Goal: Information Seeking & Learning: Find specific fact

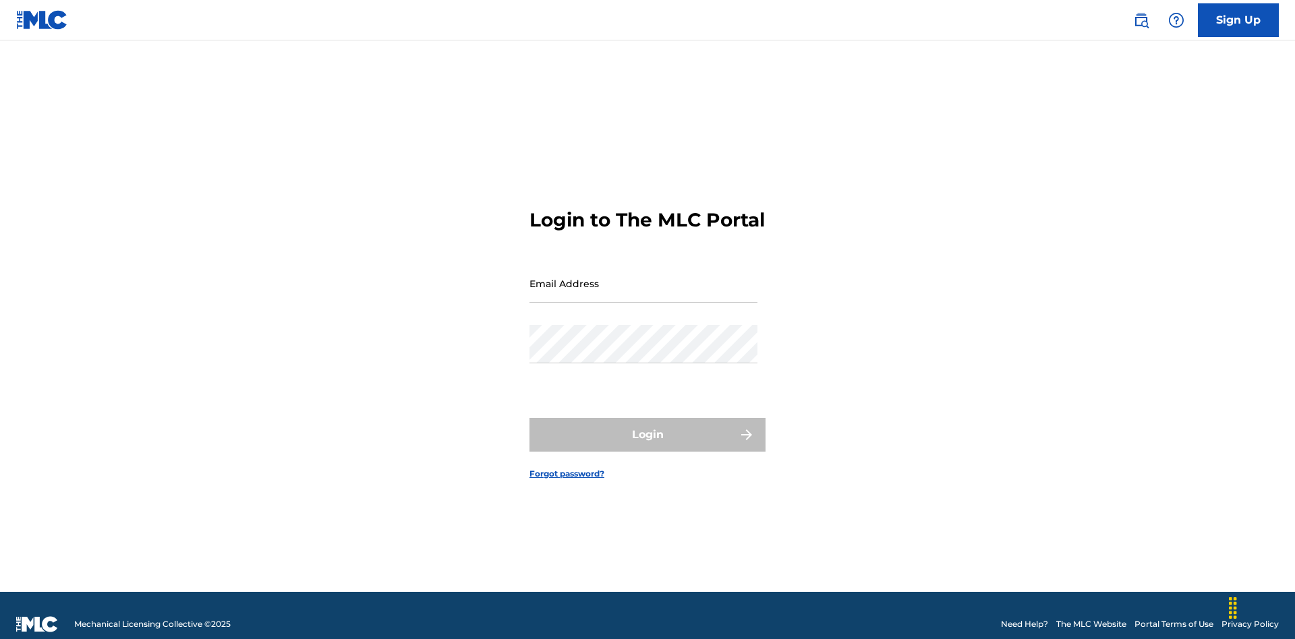
scroll to position [18, 0]
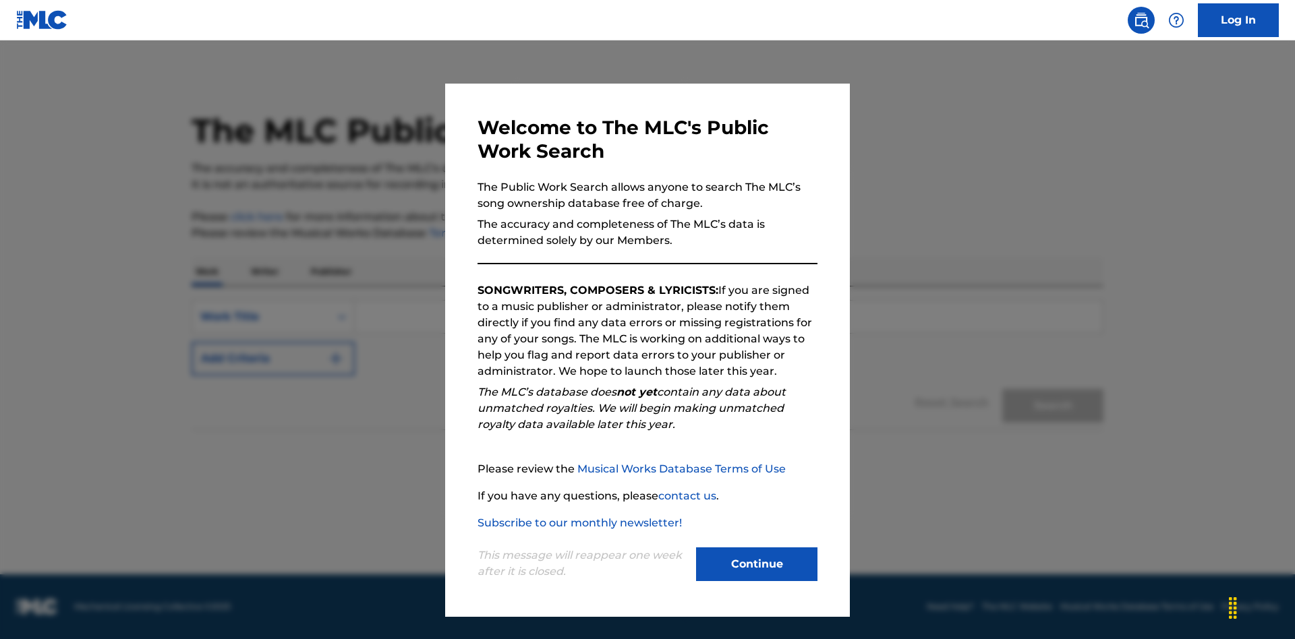
click at [757, 565] on button "Continue" at bounding box center [756, 565] width 121 height 34
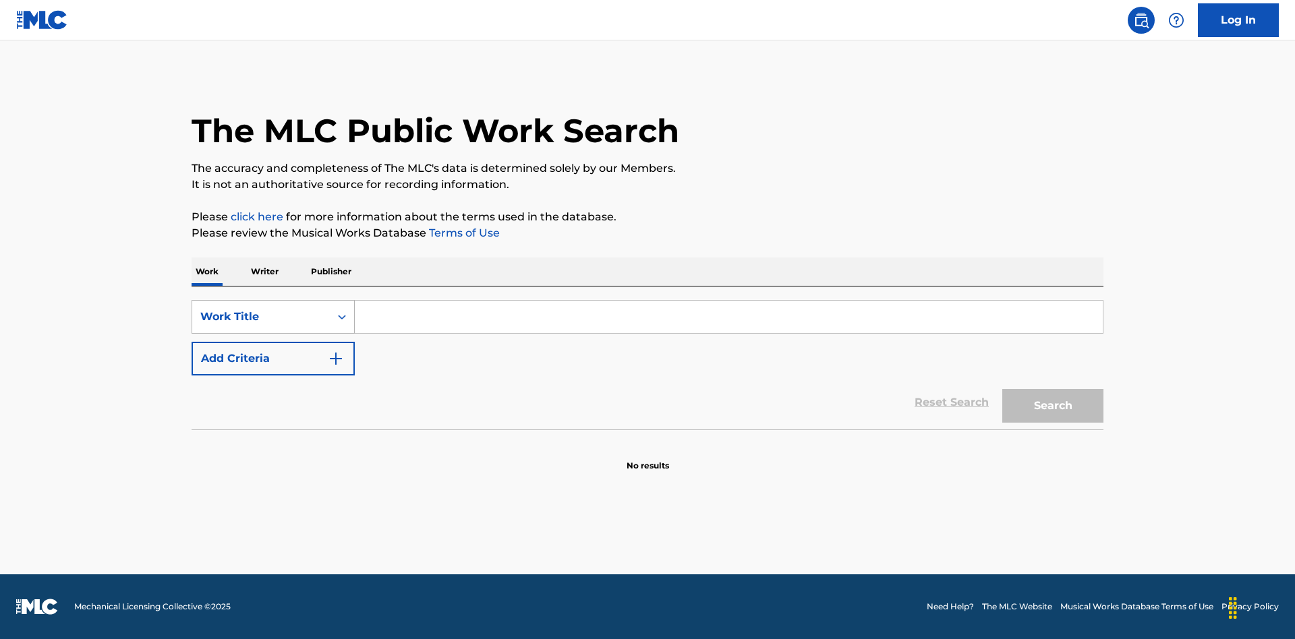
click at [261, 317] on div "Work Title" at bounding box center [260, 317] width 121 height 16
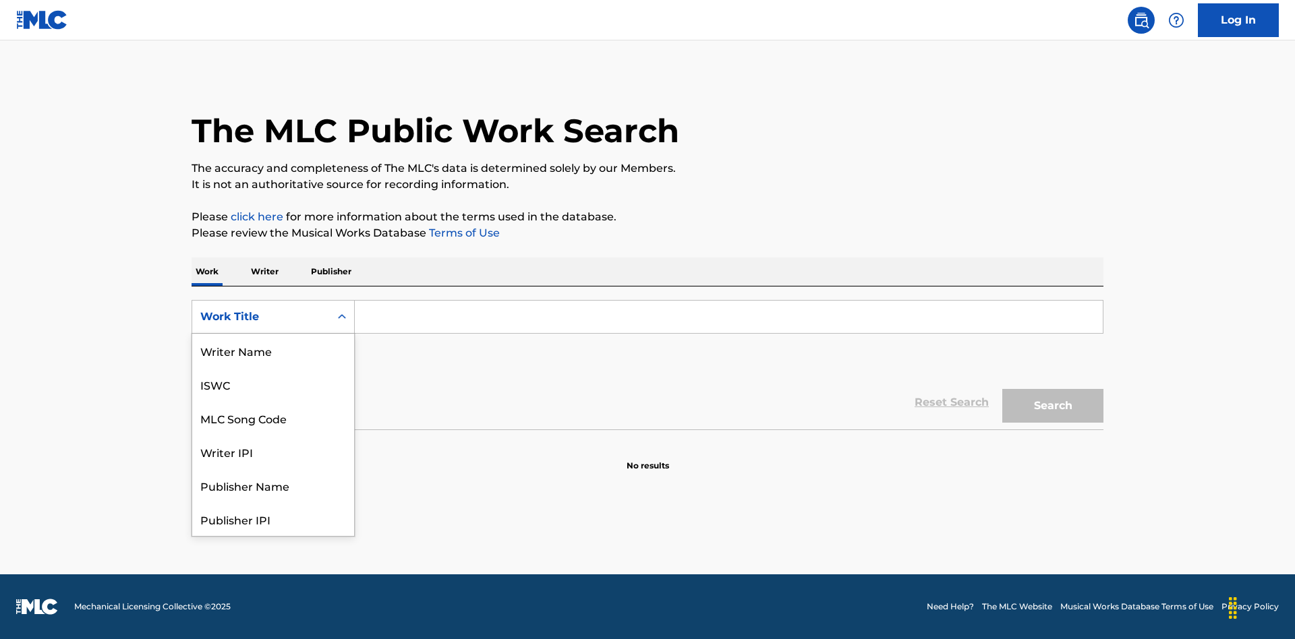
scroll to position [67, 0]
click at [273, 351] on div "MLC Song Code" at bounding box center [273, 351] width 162 height 34
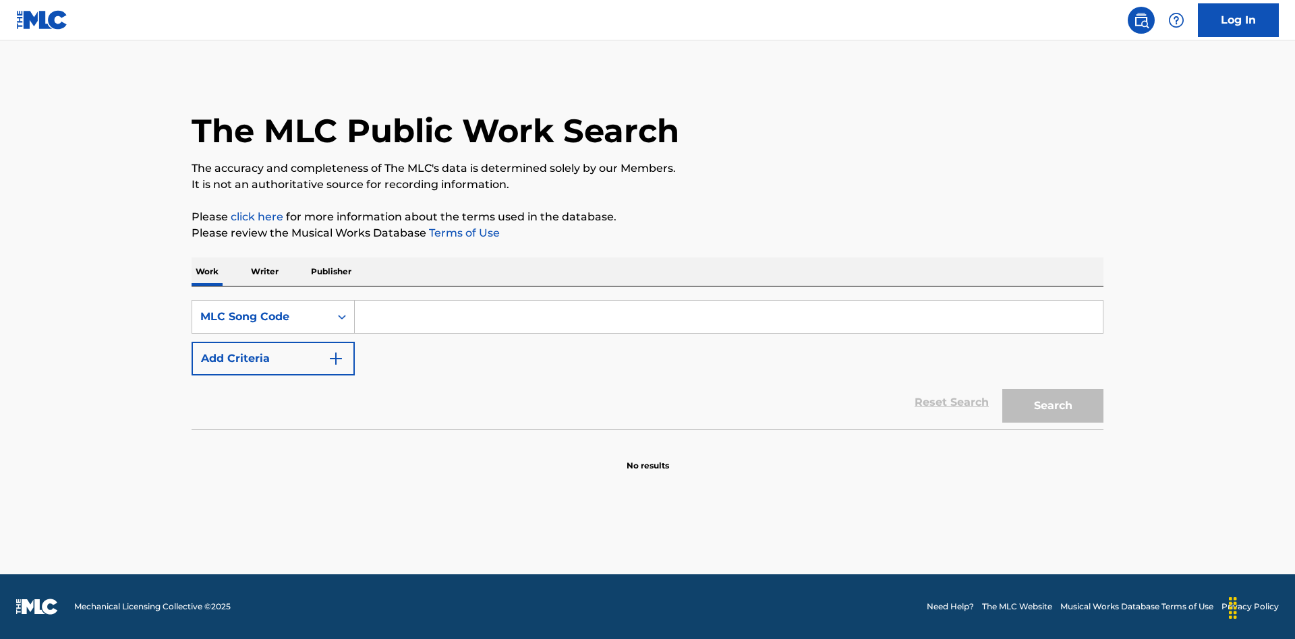
click at [729, 317] on input "Search Form" at bounding box center [729, 317] width 748 height 32
type input "MV82XX"
click at [1053, 406] on button "Search" at bounding box center [1052, 406] width 101 height 34
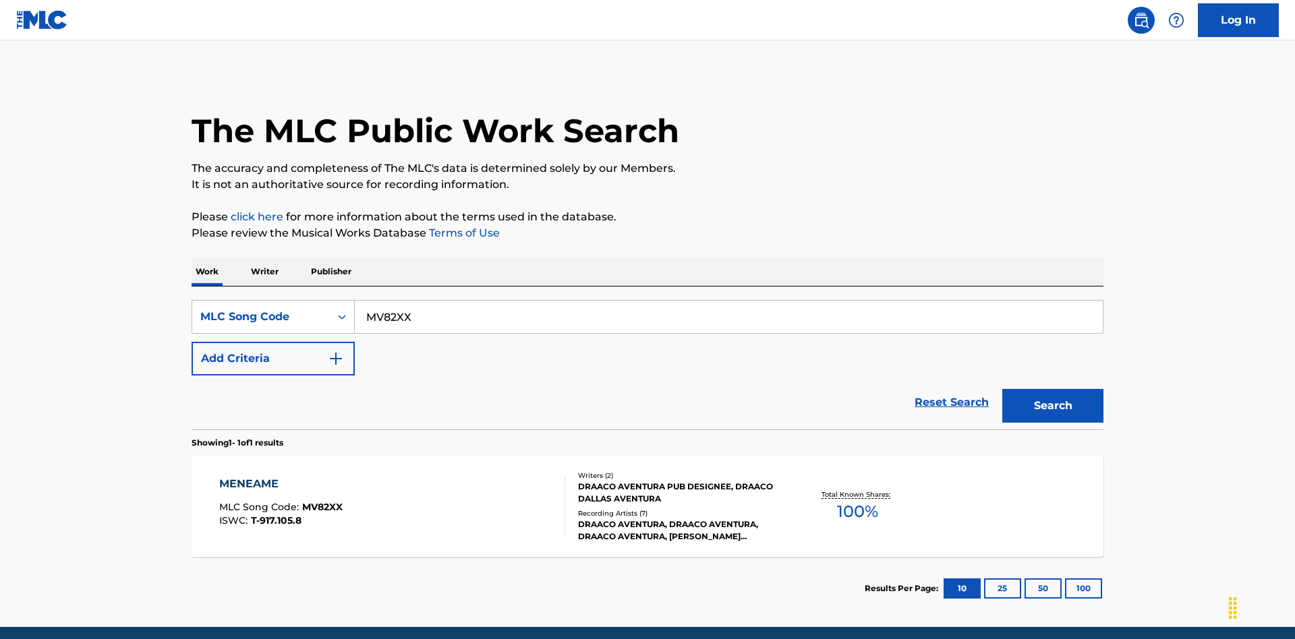
click at [648, 471] on div "Writers ( 2 ) DRAACO AVENTURA PUB DESIGNEE, DRAACO DALLAS AVENTURA Recording Ar…" at bounding box center [673, 507] width 217 height 72
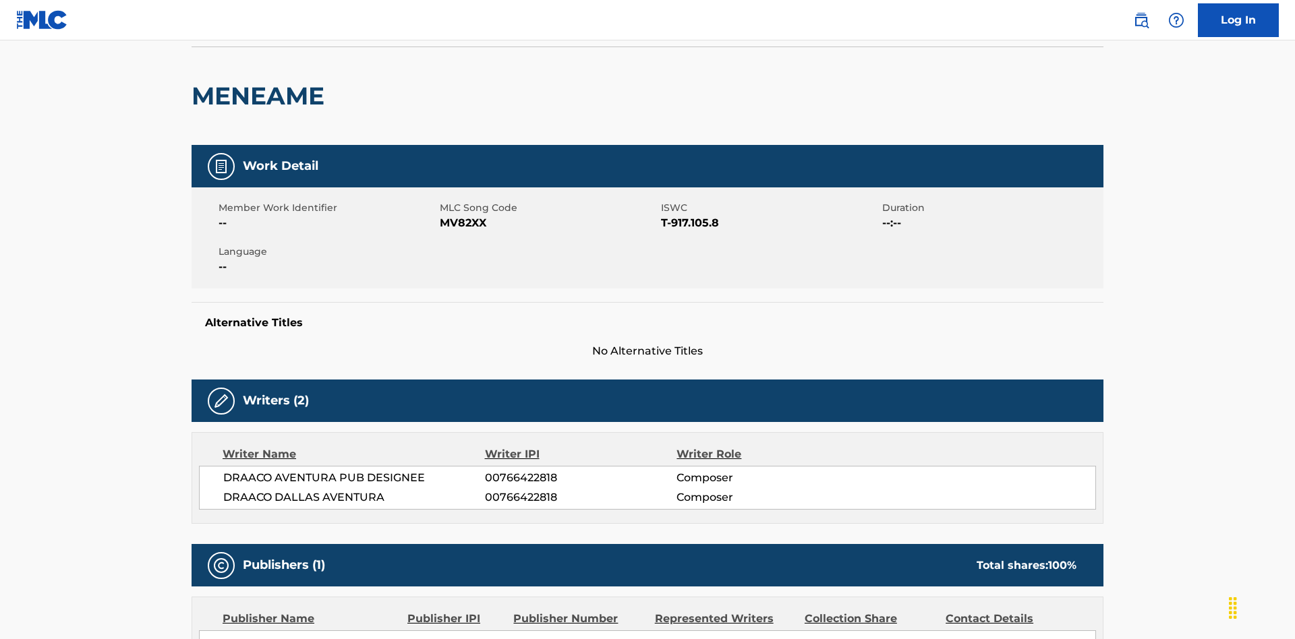
click at [1040, 30] on button "Copy work link" at bounding box center [1039, 13] width 127 height 34
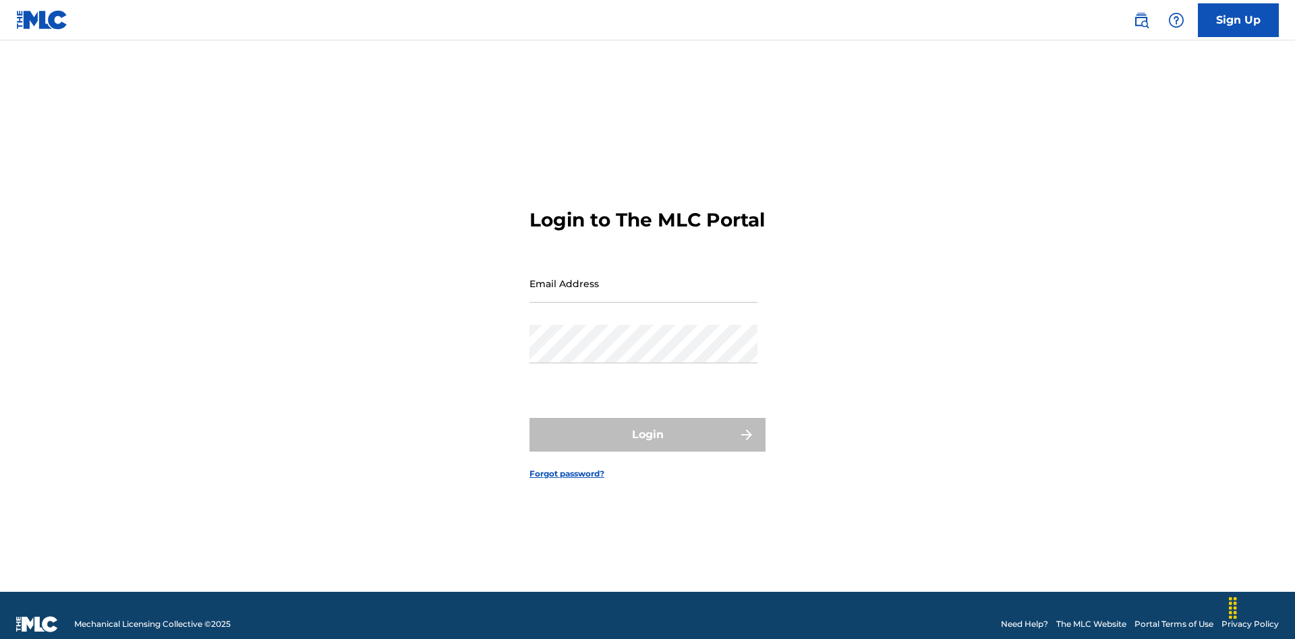
click at [644, 277] on input "Email Address" at bounding box center [644, 283] width 228 height 38
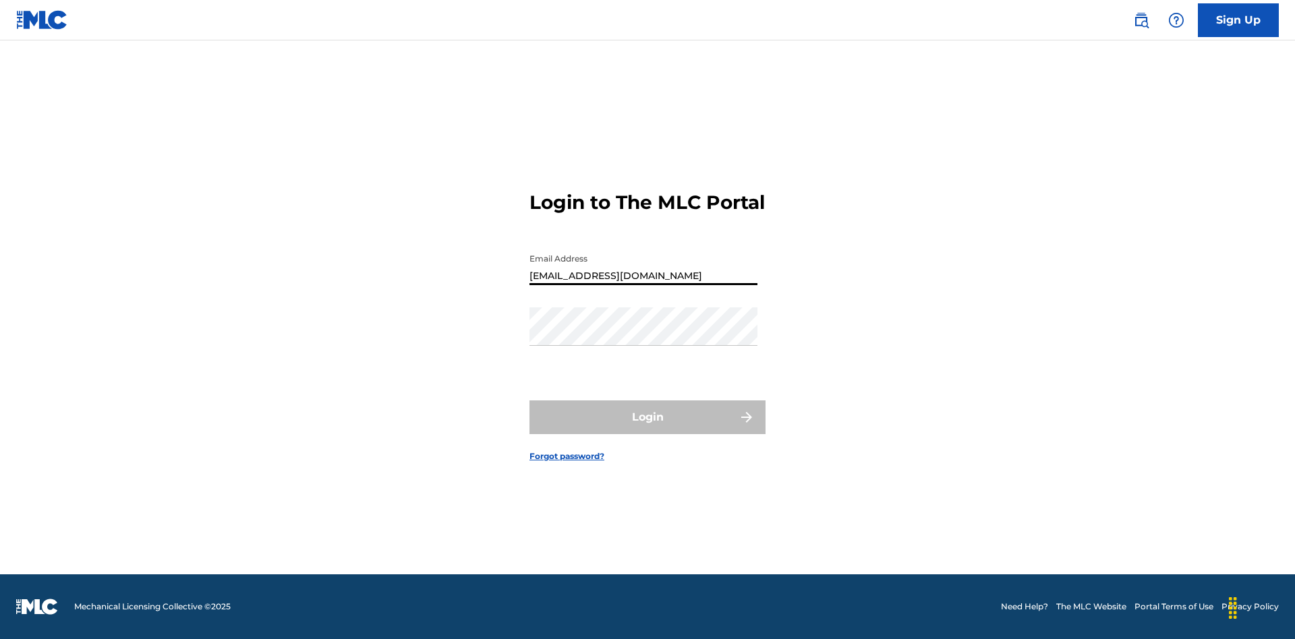
type input "Duke.McTesterson@gmail.com"
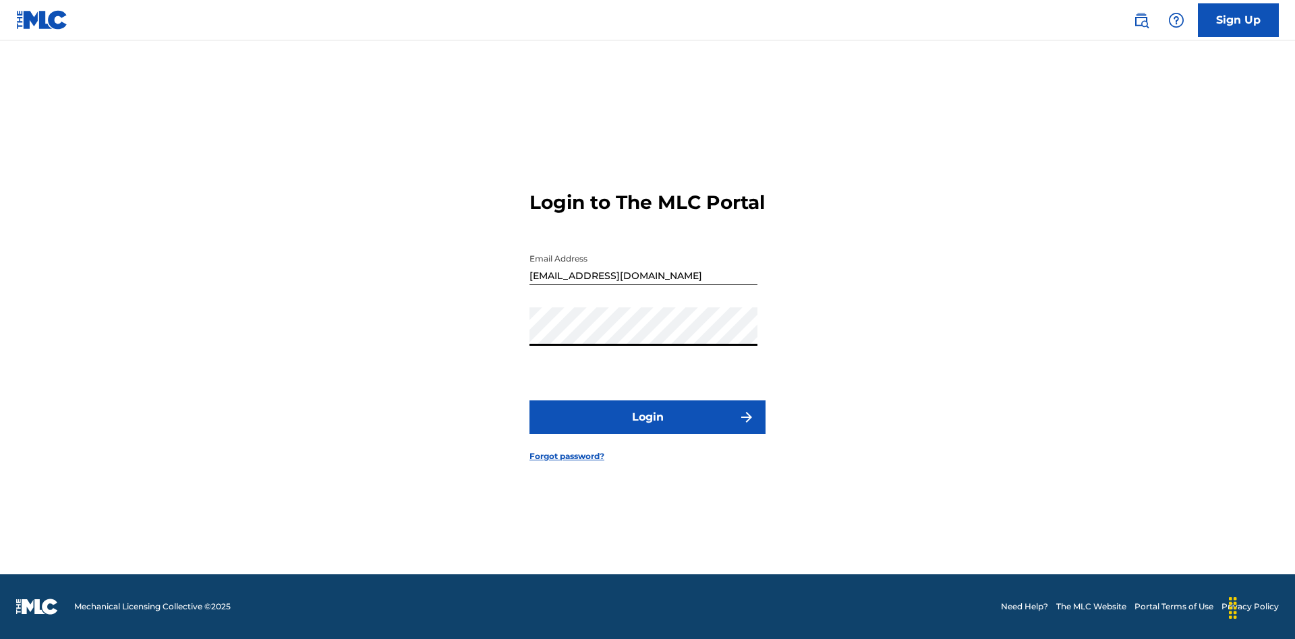
click at [648, 429] on button "Login" at bounding box center [648, 418] width 236 height 34
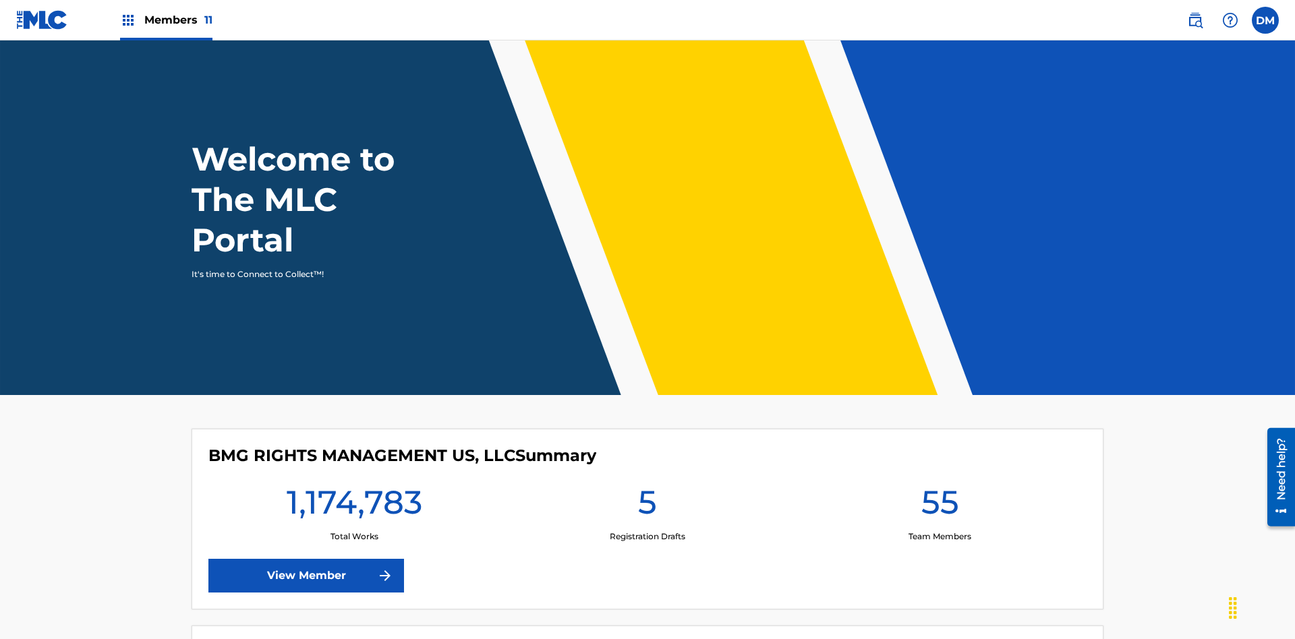
scroll to position [58, 0]
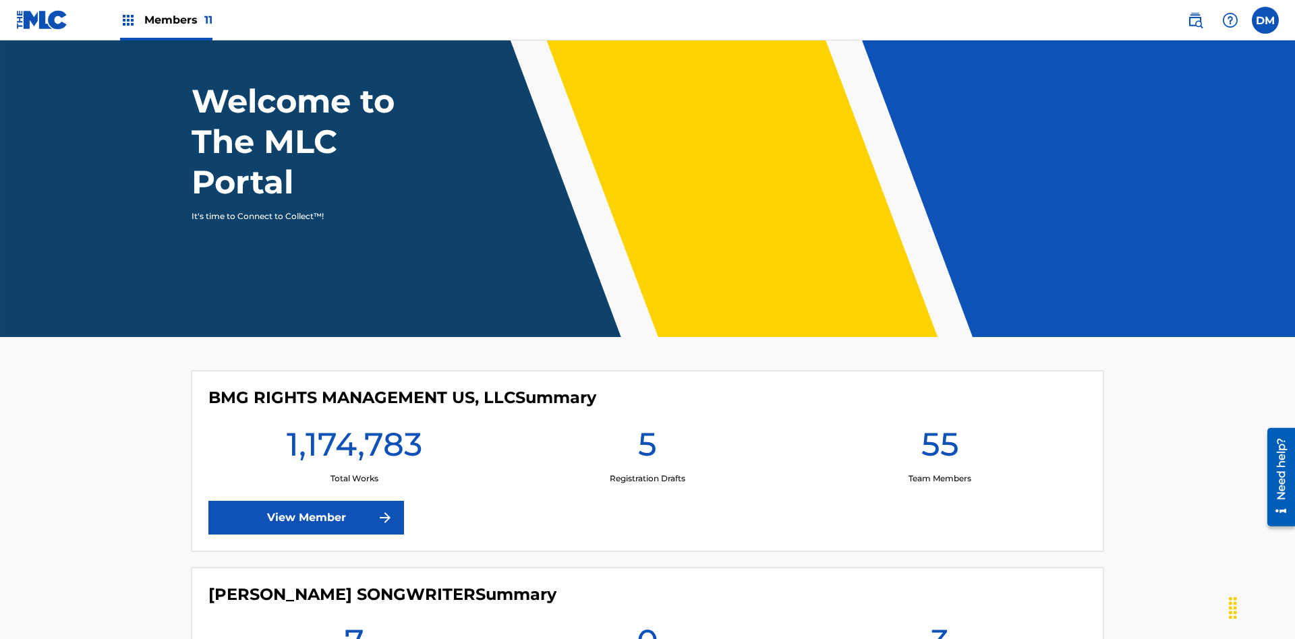
click at [166, 20] on span "Members 11" at bounding box center [178, 20] width 68 height 16
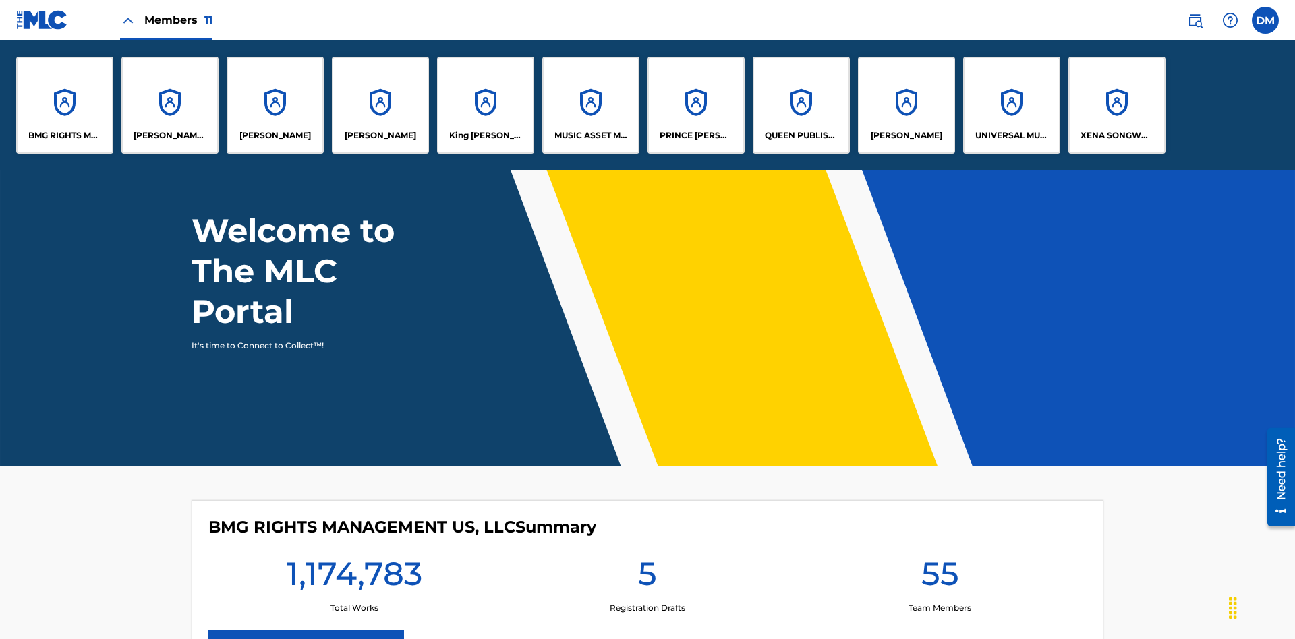
scroll to position [0, 0]
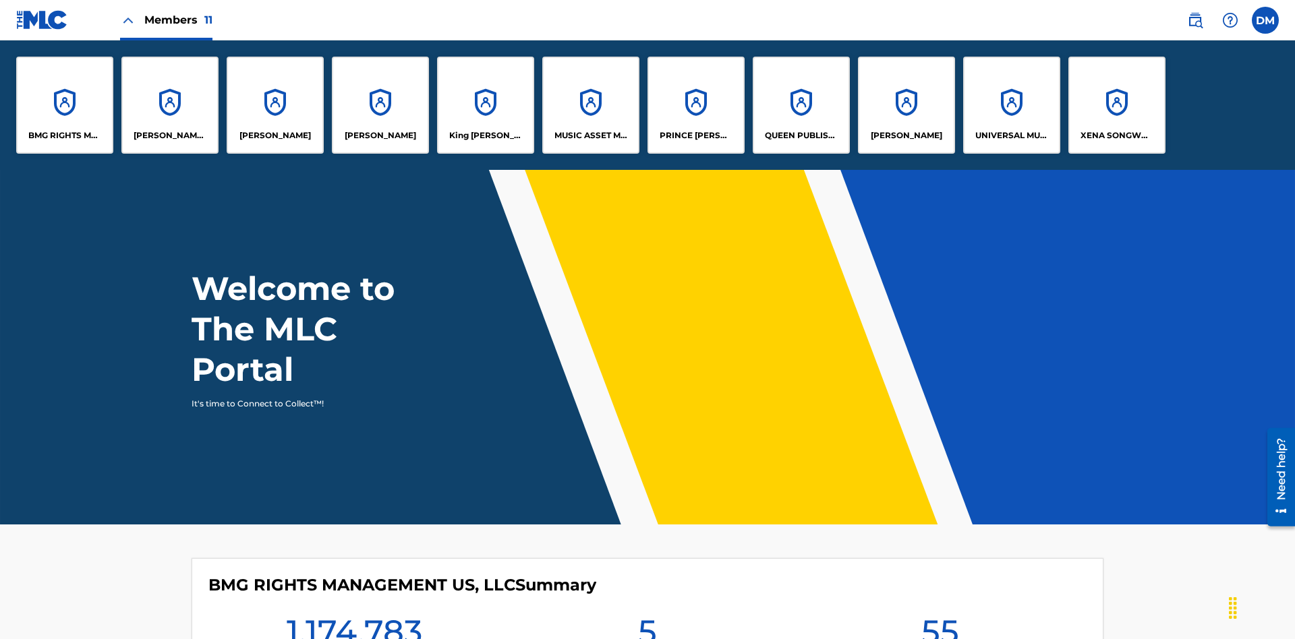
click at [485, 136] on p "King McTesterson" at bounding box center [486, 136] width 74 height 12
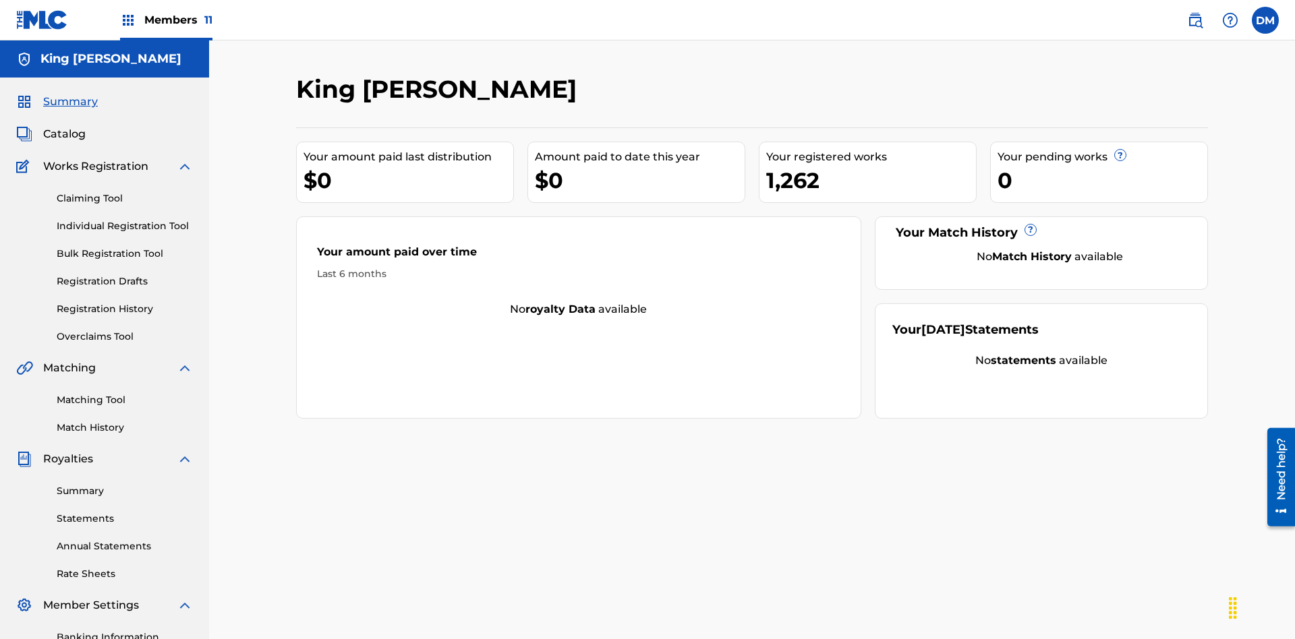
click at [125, 219] on link "Individual Registration Tool" at bounding box center [125, 226] width 136 height 14
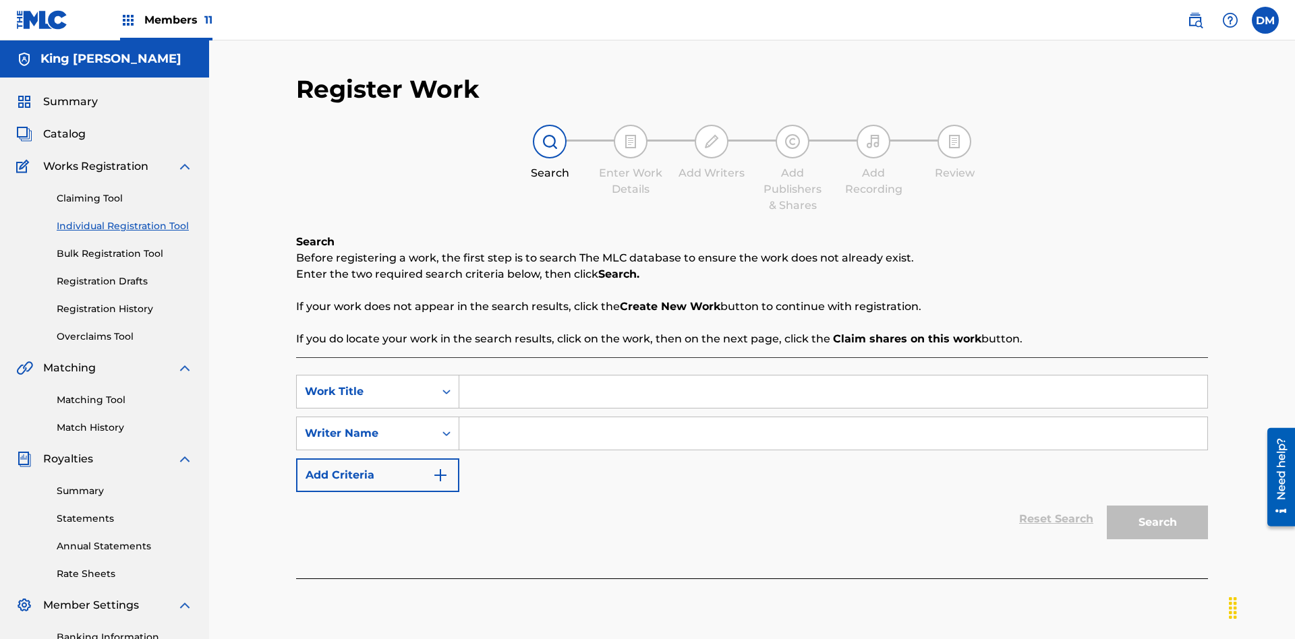
click at [833, 376] on input "Search Form" at bounding box center [833, 392] width 748 height 32
type input "Test"
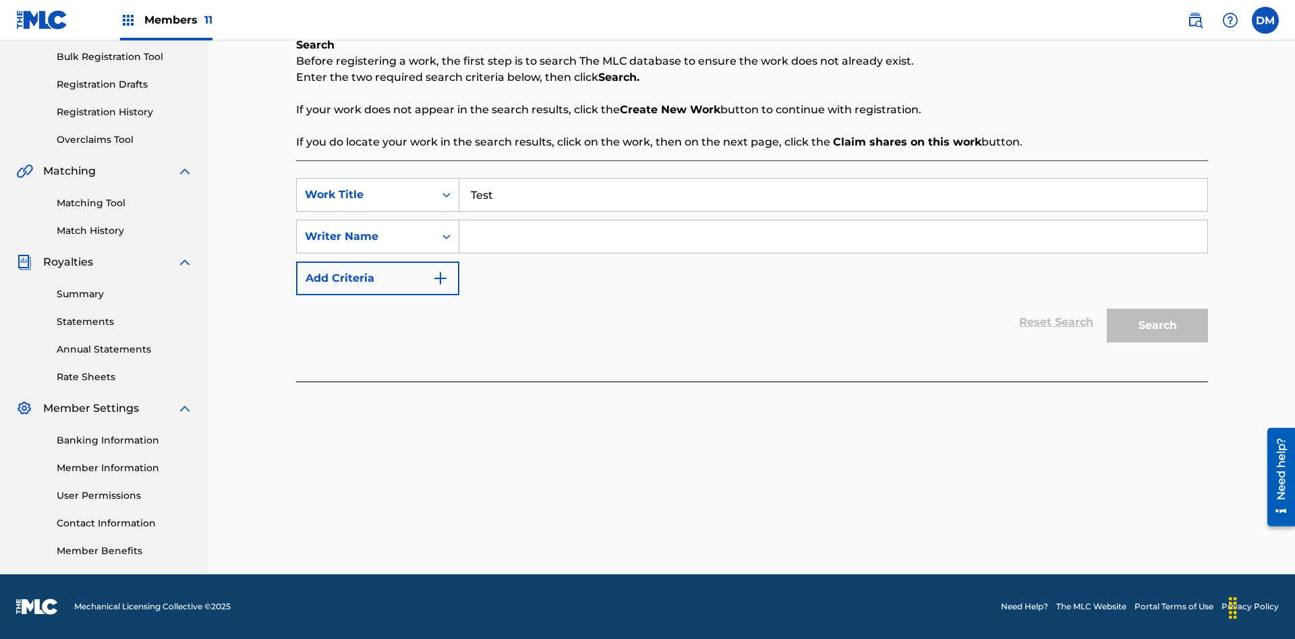
click at [833, 237] on input "Search Form" at bounding box center [833, 237] width 748 height 32
click at [1158, 326] on button "Search" at bounding box center [1157, 326] width 101 height 34
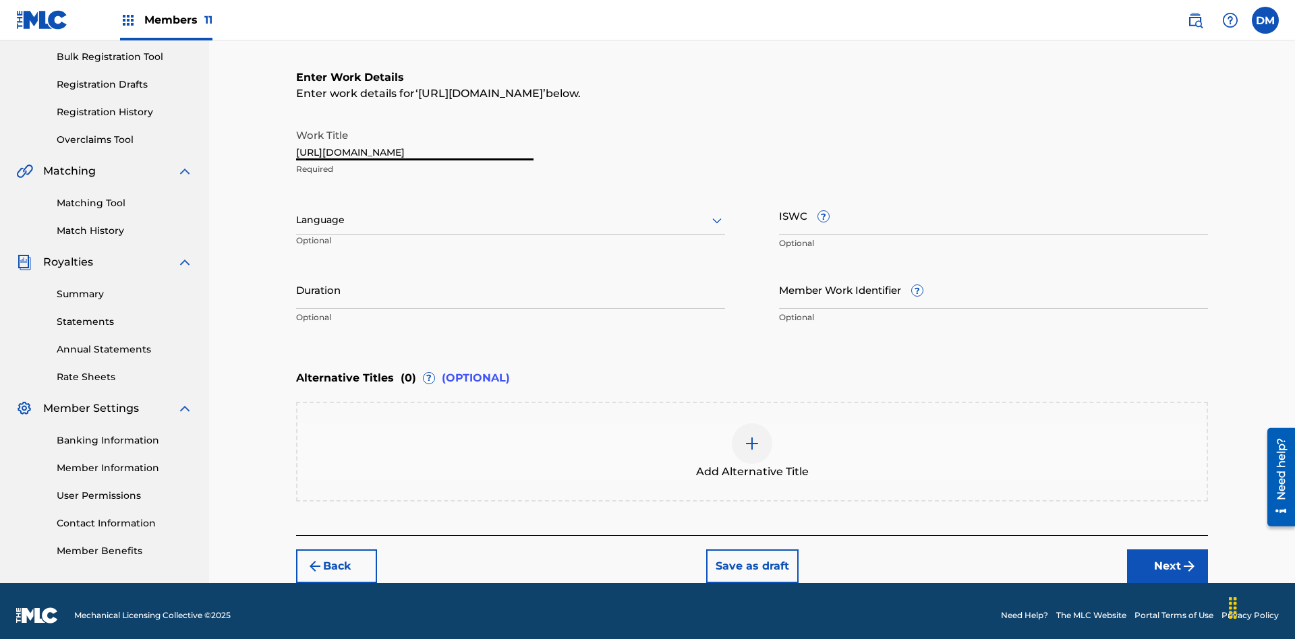
click at [1265, 20] on label at bounding box center [1265, 20] width 27 height 27
click at [1265, 20] on input "DM Duke McTesterson duke.mctesterson@gmail.com Profile Log out" at bounding box center [1265, 20] width 0 height 0
click at [1135, 168] on p "Log out" at bounding box center [1135, 168] width 32 height 12
click at [1265, 20] on input "DM Duke McTesterson duke.mctesterson@gmail.com Profile Log out" at bounding box center [1265, 20] width 0 height 0
